Goal: Task Accomplishment & Management: Manage account settings

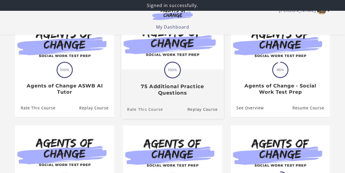
scroll to position [69, 0]
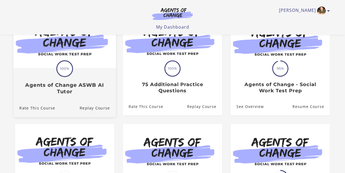
click at [85, 85] on h3 "Agents of Change ASWB AI Tutor" at bounding box center [64, 88] width 91 height 12
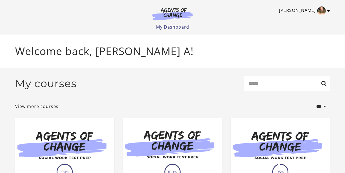
click at [328, 9] on icon "Toggle menu" at bounding box center [329, 11] width 3 height 4
click at [310, 18] on link "My Account" at bounding box center [307, 19] width 47 height 9
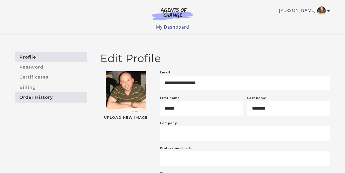
click at [40, 97] on link "Order History" at bounding box center [51, 97] width 72 height 10
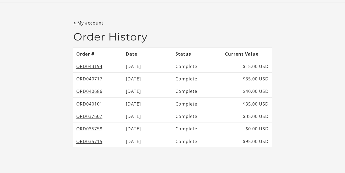
scroll to position [44, 0]
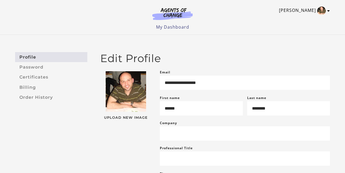
click at [328, 9] on icon "Toggle menu" at bounding box center [329, 11] width 3 height 4
click at [305, 10] on link "[PERSON_NAME]" at bounding box center [303, 10] width 48 height 9
click at [299, 21] on link "My Account" at bounding box center [307, 19] width 47 height 9
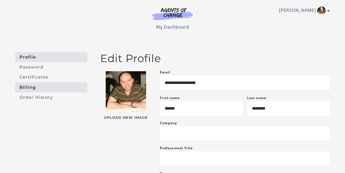
click at [31, 85] on link "Billing" at bounding box center [51, 87] width 72 height 10
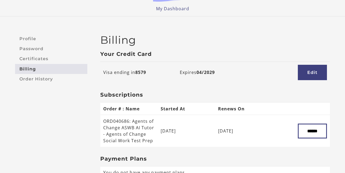
scroll to position [26, 0]
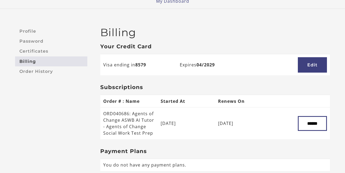
click at [0, 147] on div at bounding box center [0, 147] width 0 height 0
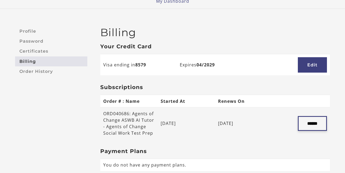
click at [308, 125] on input "******" at bounding box center [312, 123] width 29 height 15
